Goal: Navigation & Orientation: Find specific page/section

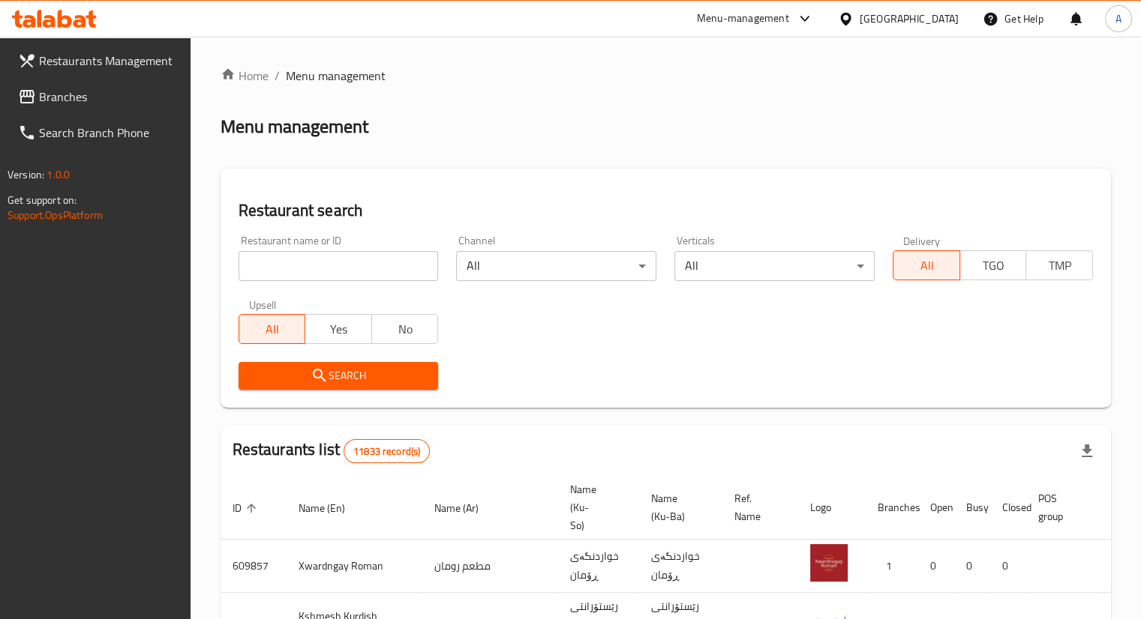
click at [78, 97] on span "Branches" at bounding box center [108, 97] width 139 height 18
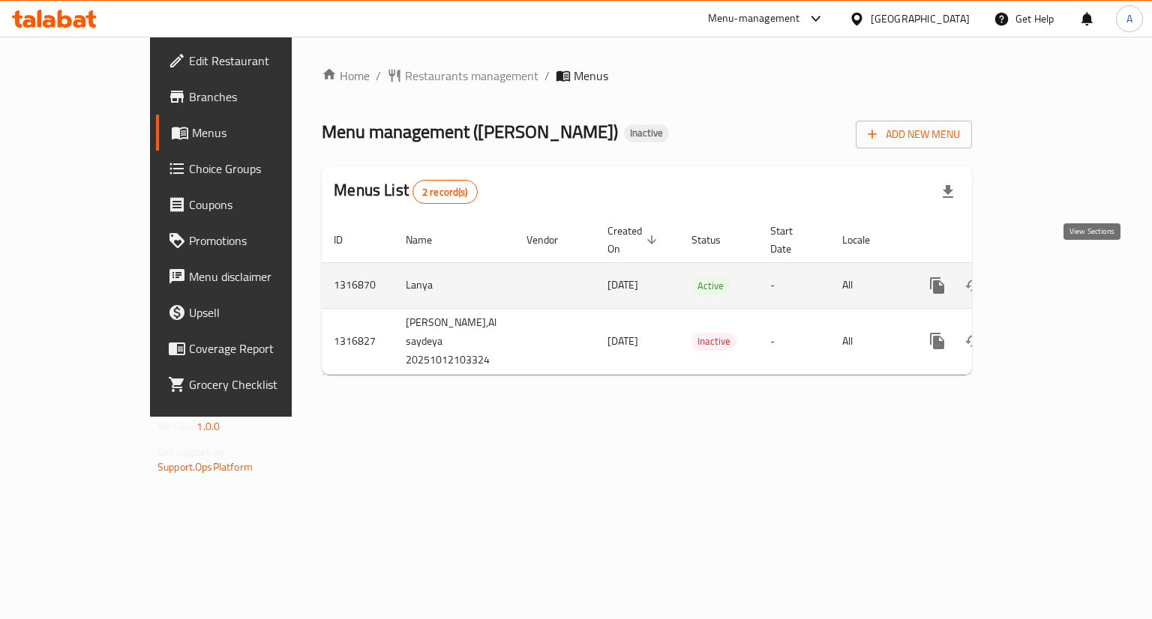
click at [1054, 277] on icon "enhanced table" at bounding box center [1045, 286] width 18 height 18
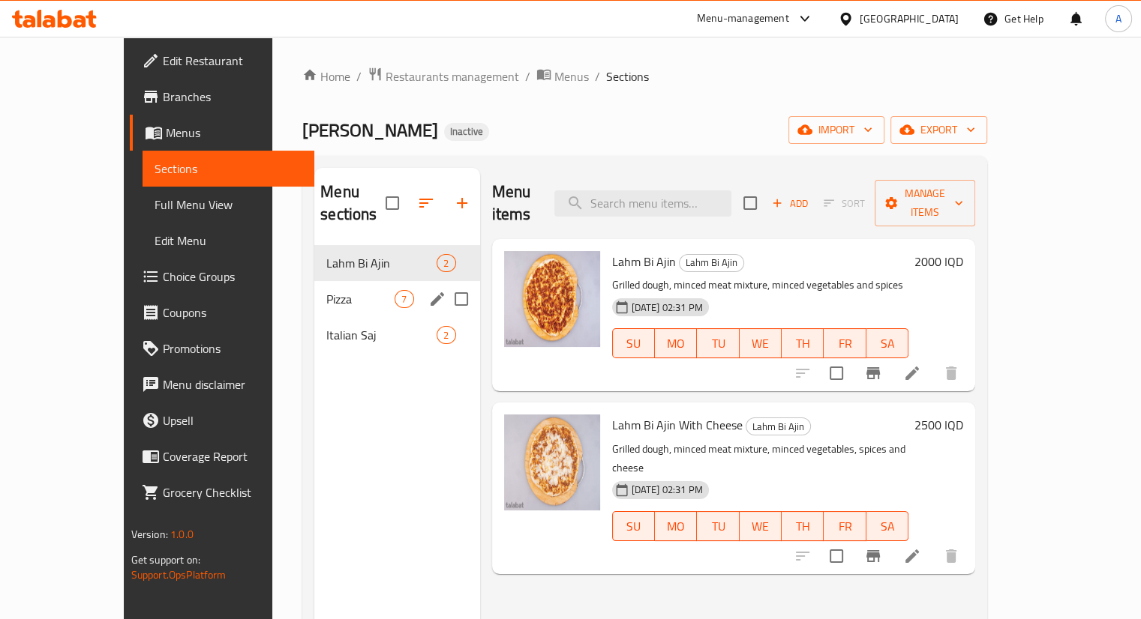
click at [326, 290] on span "Pizza" at bounding box center [360, 299] width 68 height 18
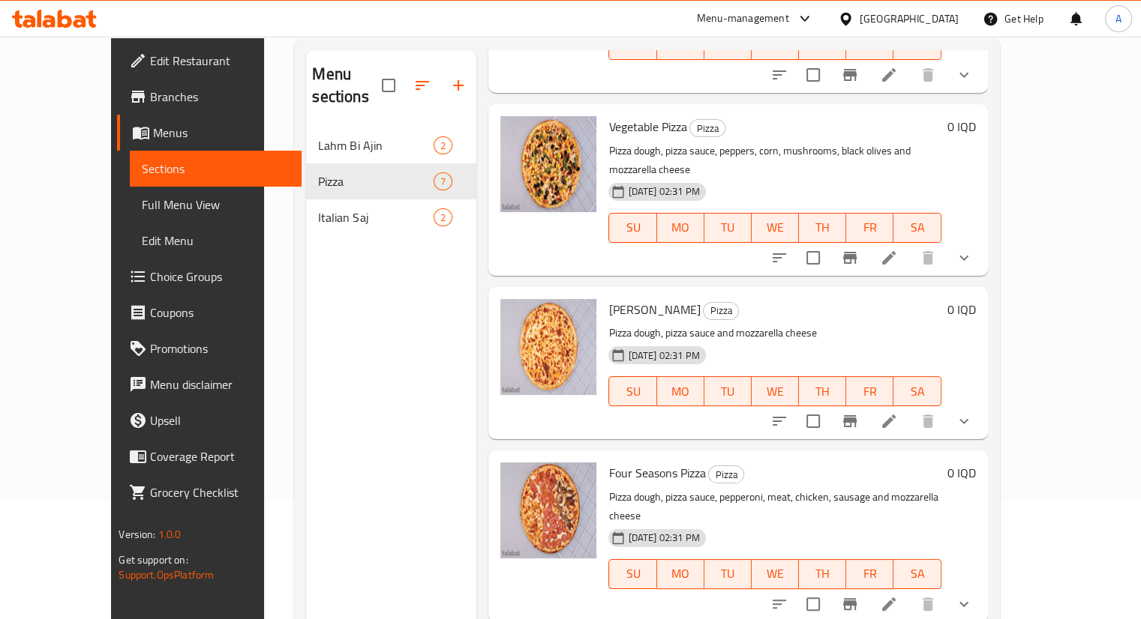
scroll to position [210, 0]
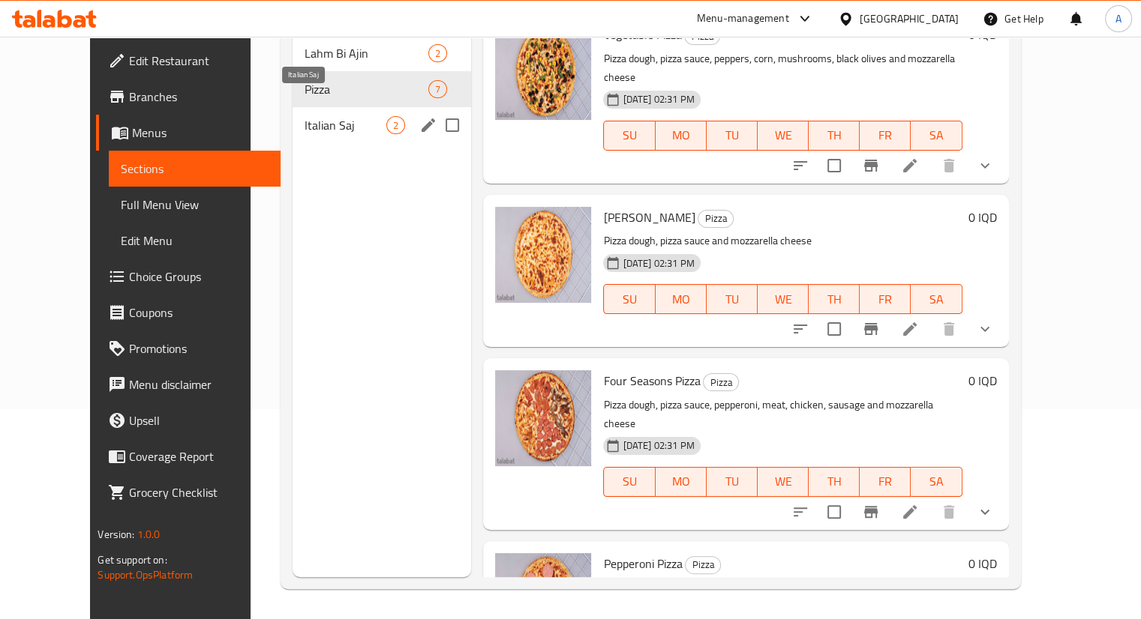
click at [318, 116] on span "Italian Saj" at bounding box center [345, 125] width 82 height 18
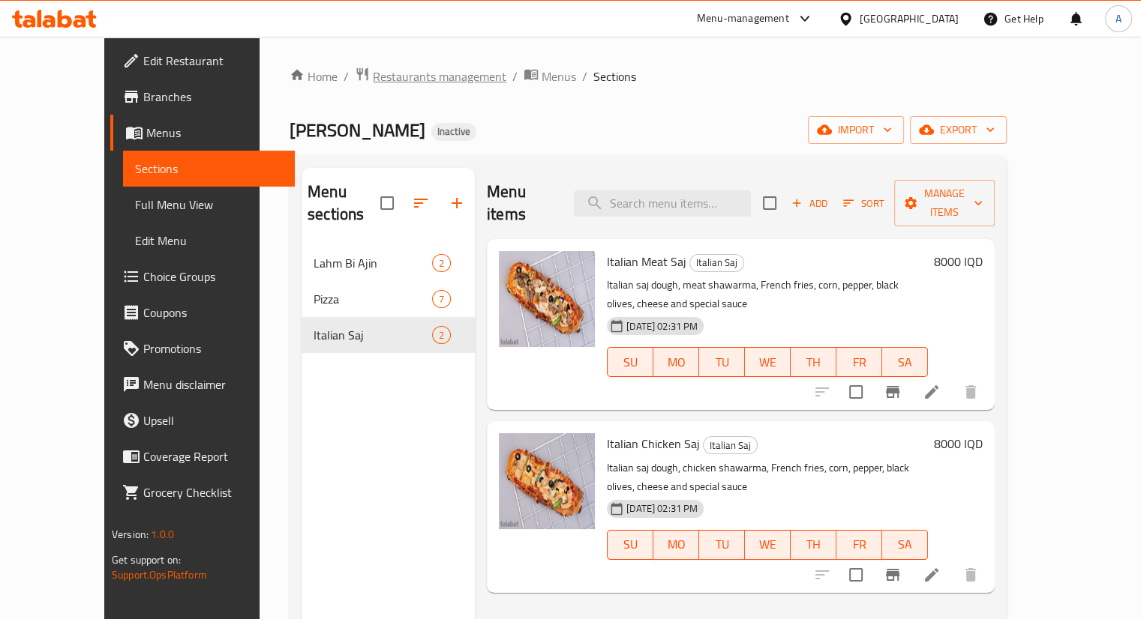
click at [373, 76] on span "Restaurants management" at bounding box center [439, 76] width 133 height 18
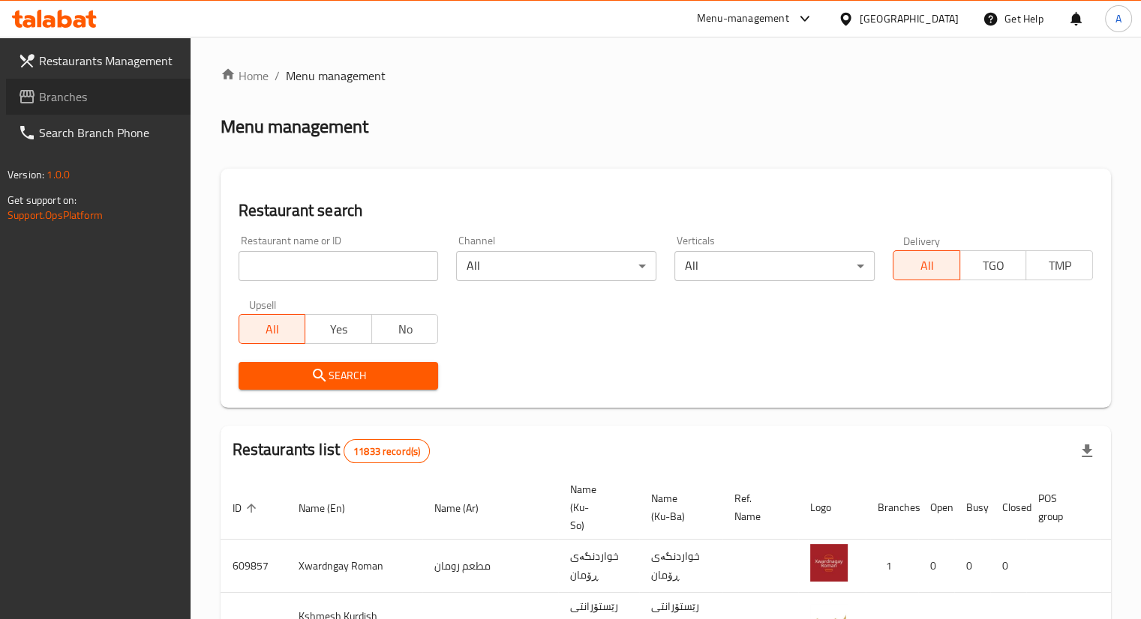
click at [37, 105] on span at bounding box center [28, 97] width 21 height 18
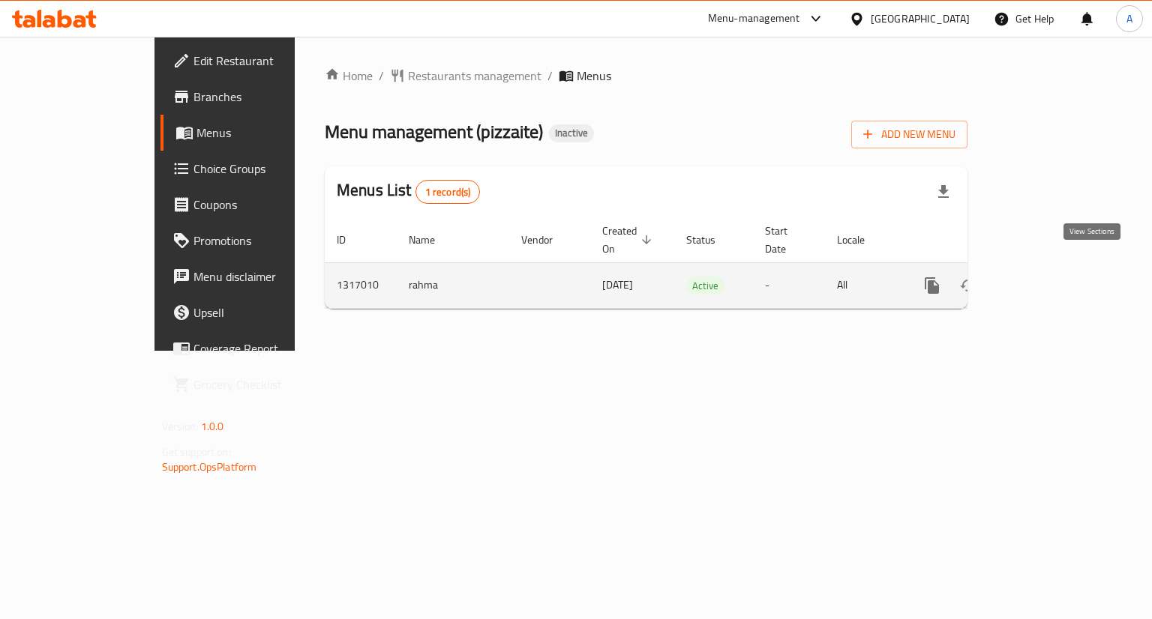
click at [1049, 277] on icon "enhanced table" at bounding box center [1040, 286] width 18 height 18
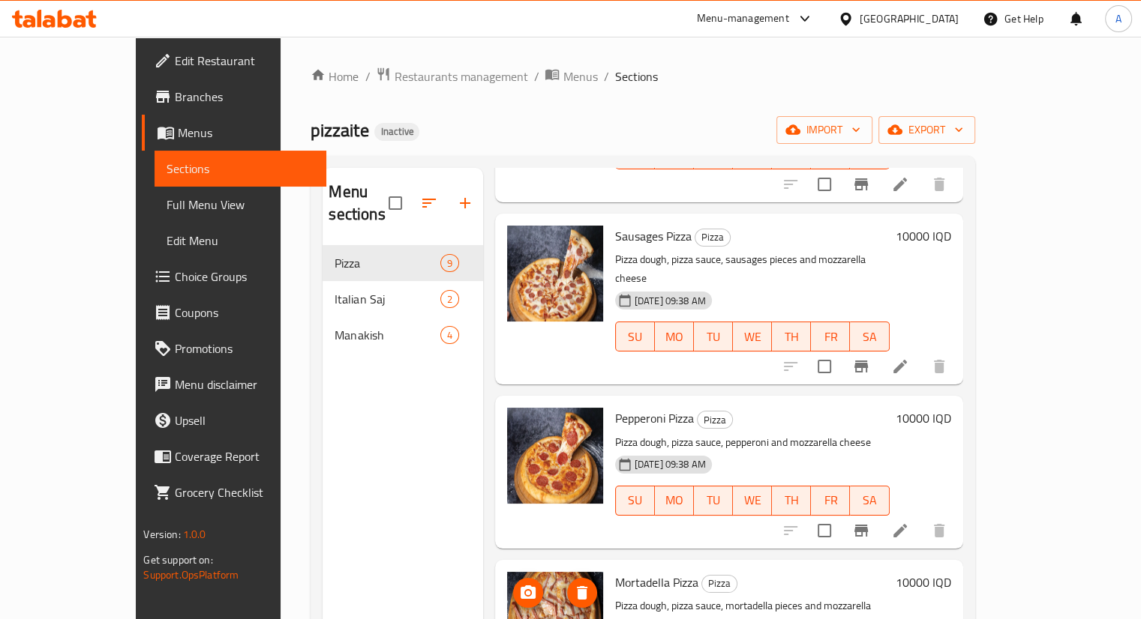
scroll to position [517, 0]
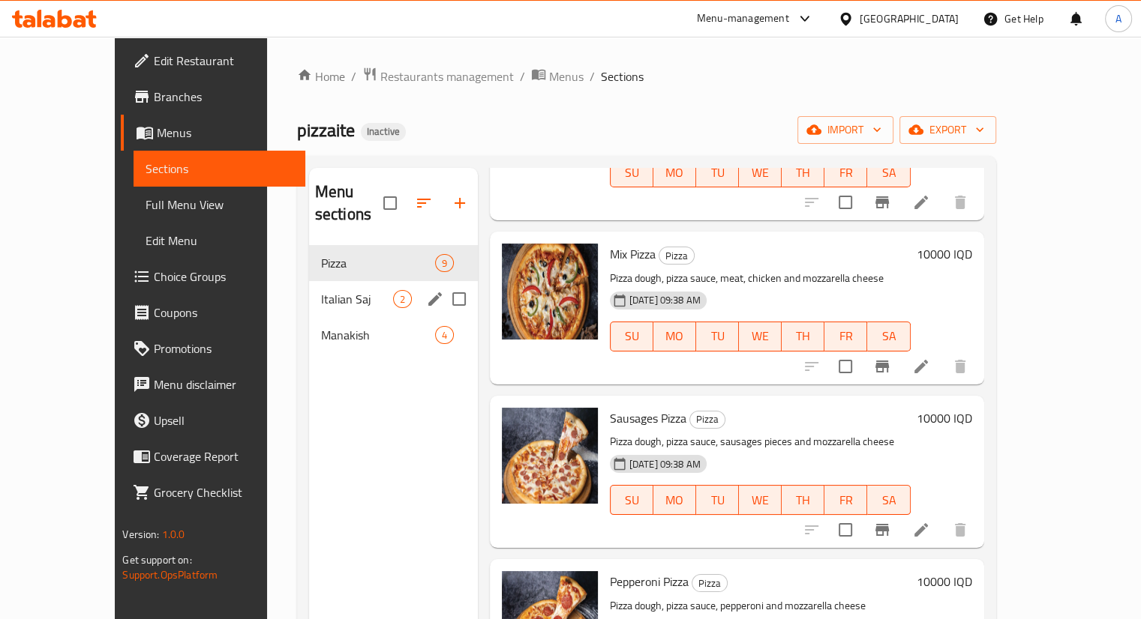
click at [321, 290] on span "Italian Saj" at bounding box center [357, 299] width 72 height 18
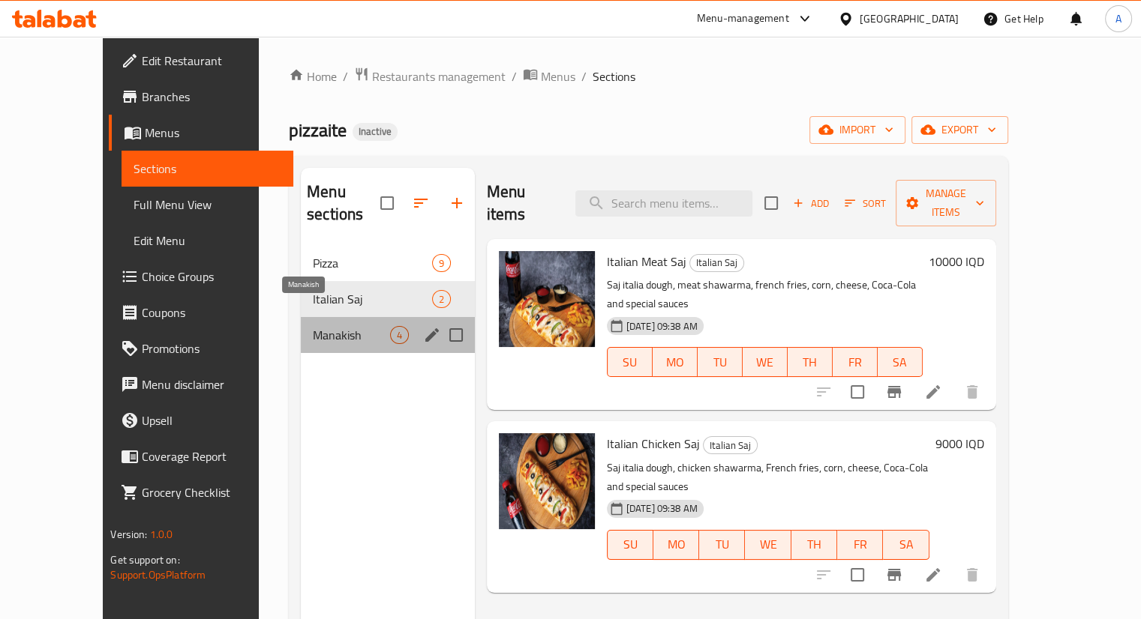
click at [313, 326] on span "Manakish" at bounding box center [351, 335] width 76 height 18
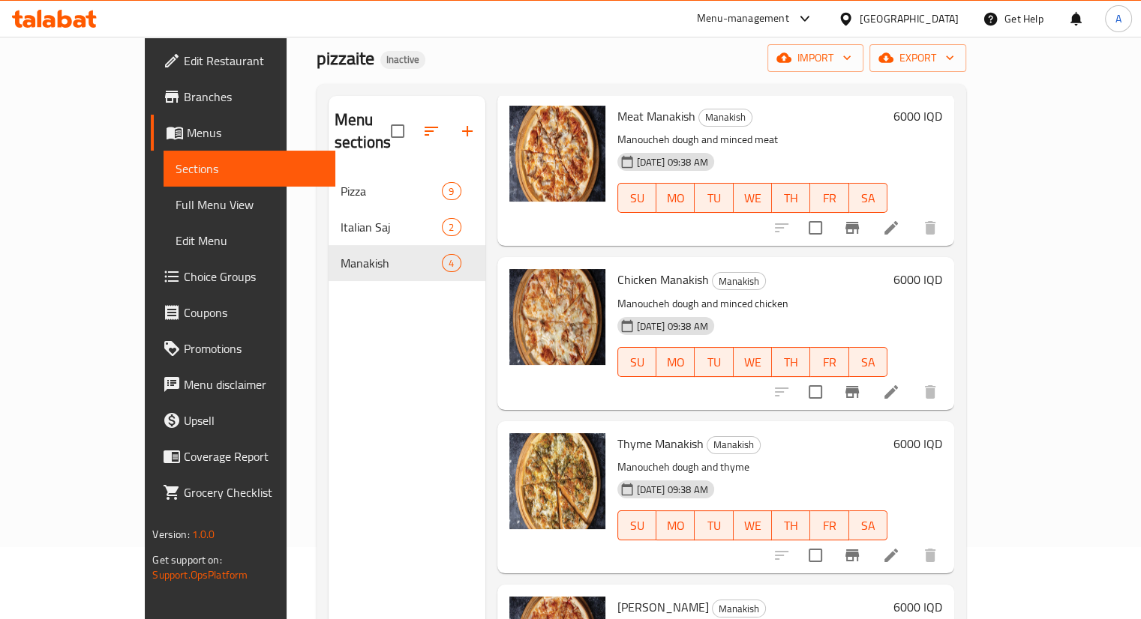
scroll to position [210, 0]
